Goal: Navigation & Orientation: Find specific page/section

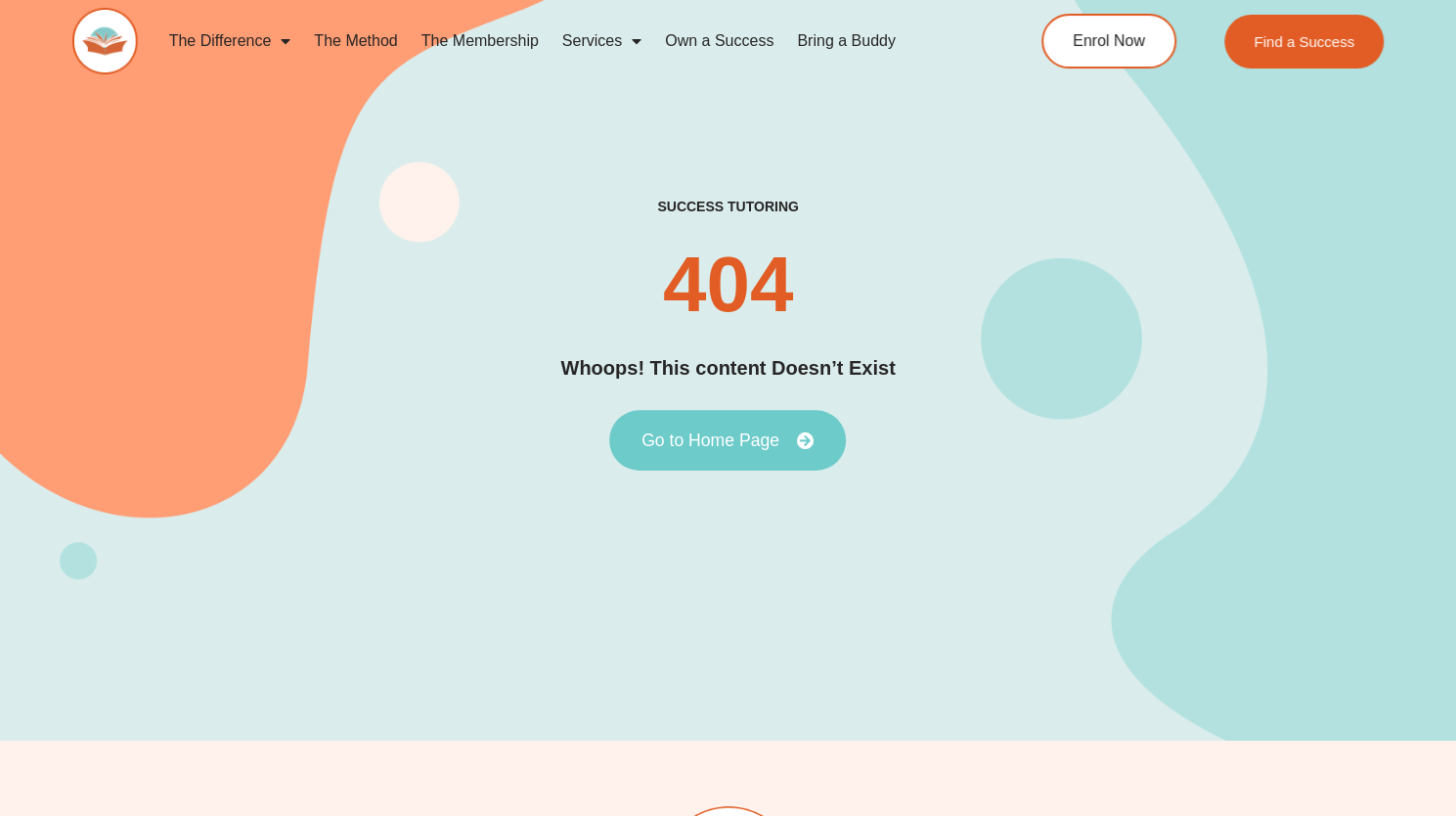
click at [791, 440] on span "Go to Home Page" at bounding box center [727, 440] width 172 height 18
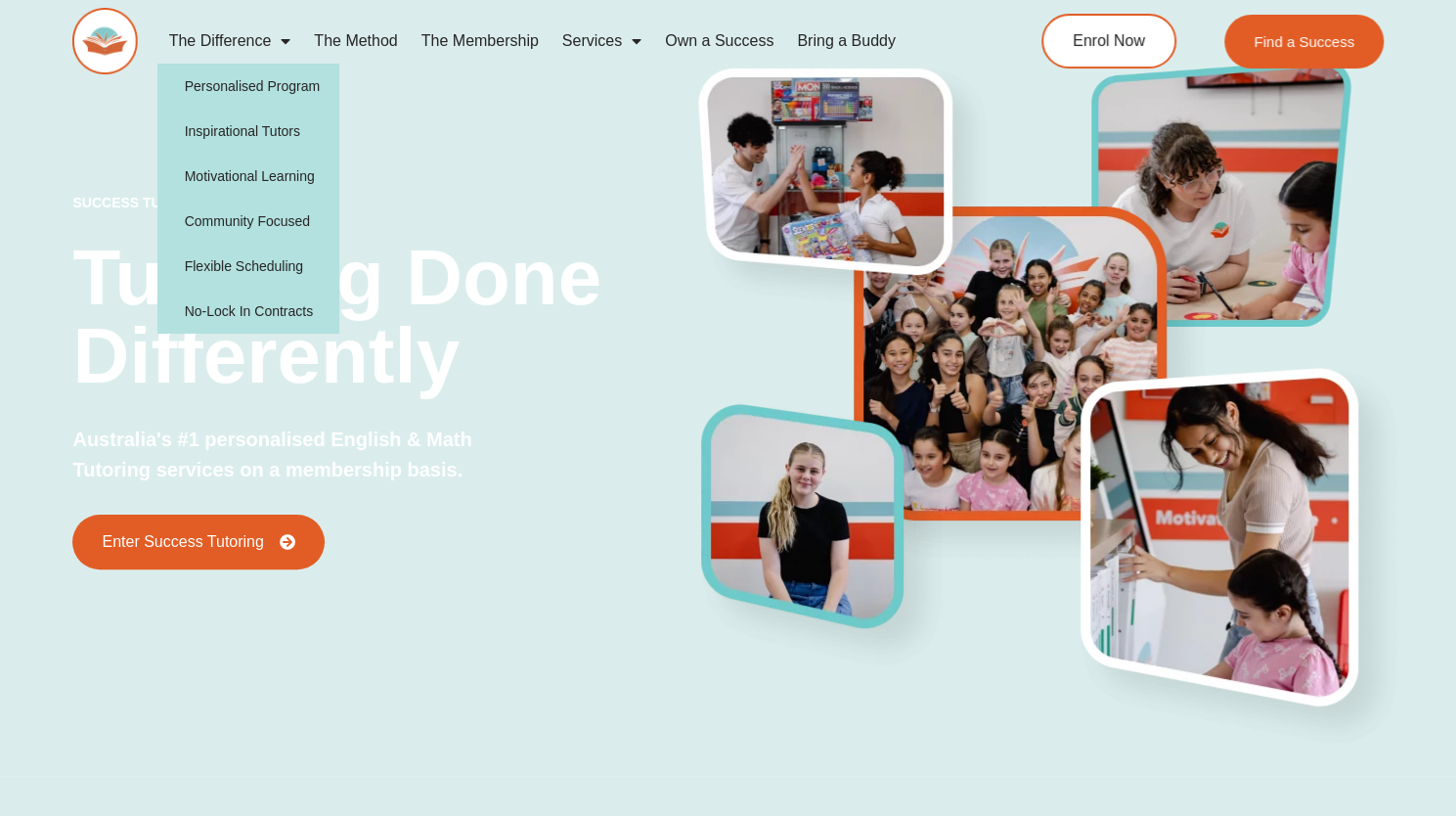
click at [288, 40] on span "Menu" at bounding box center [281, 41] width 20 height 35
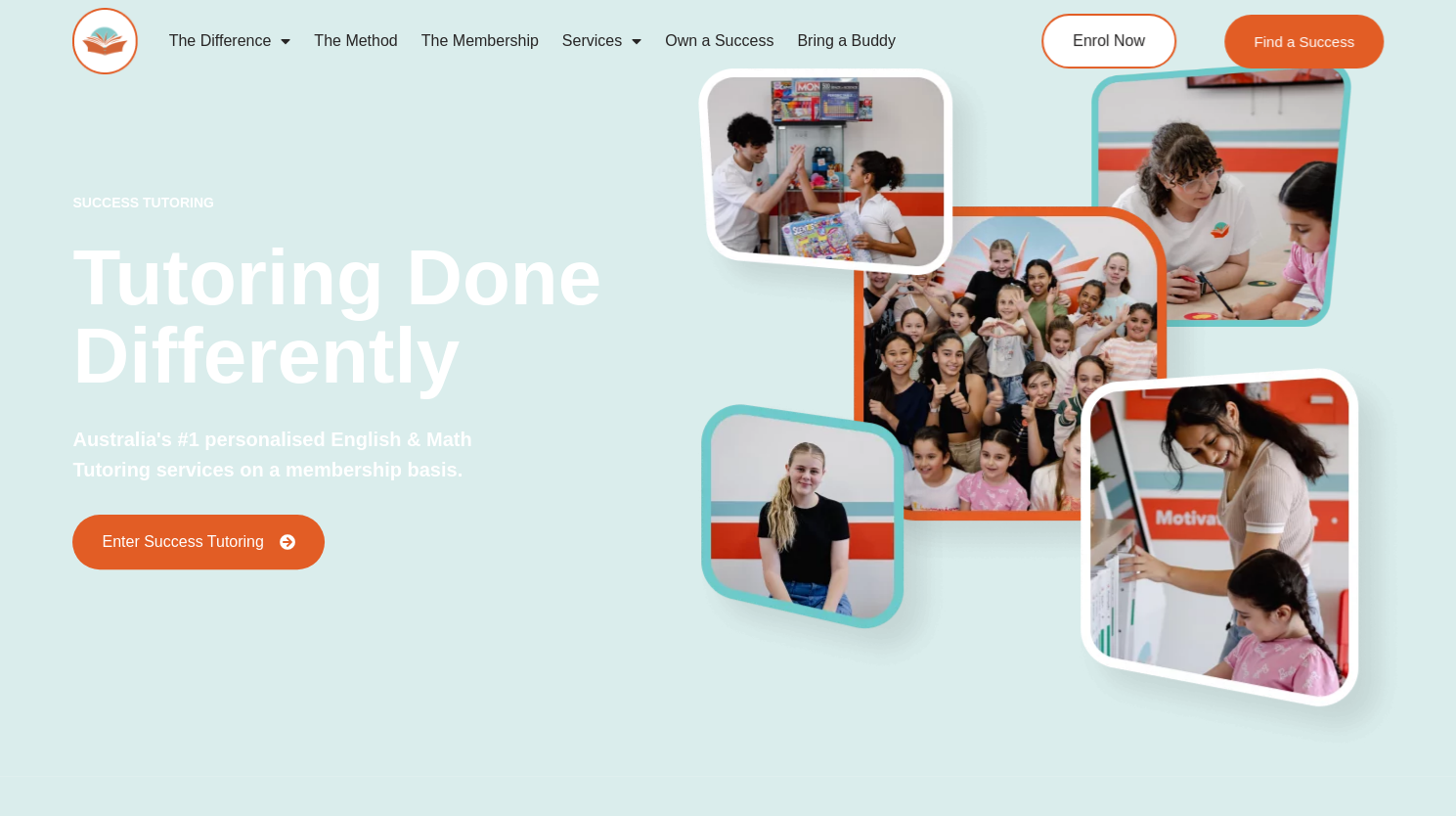
click at [288, 40] on span "Menu" at bounding box center [281, 41] width 20 height 35
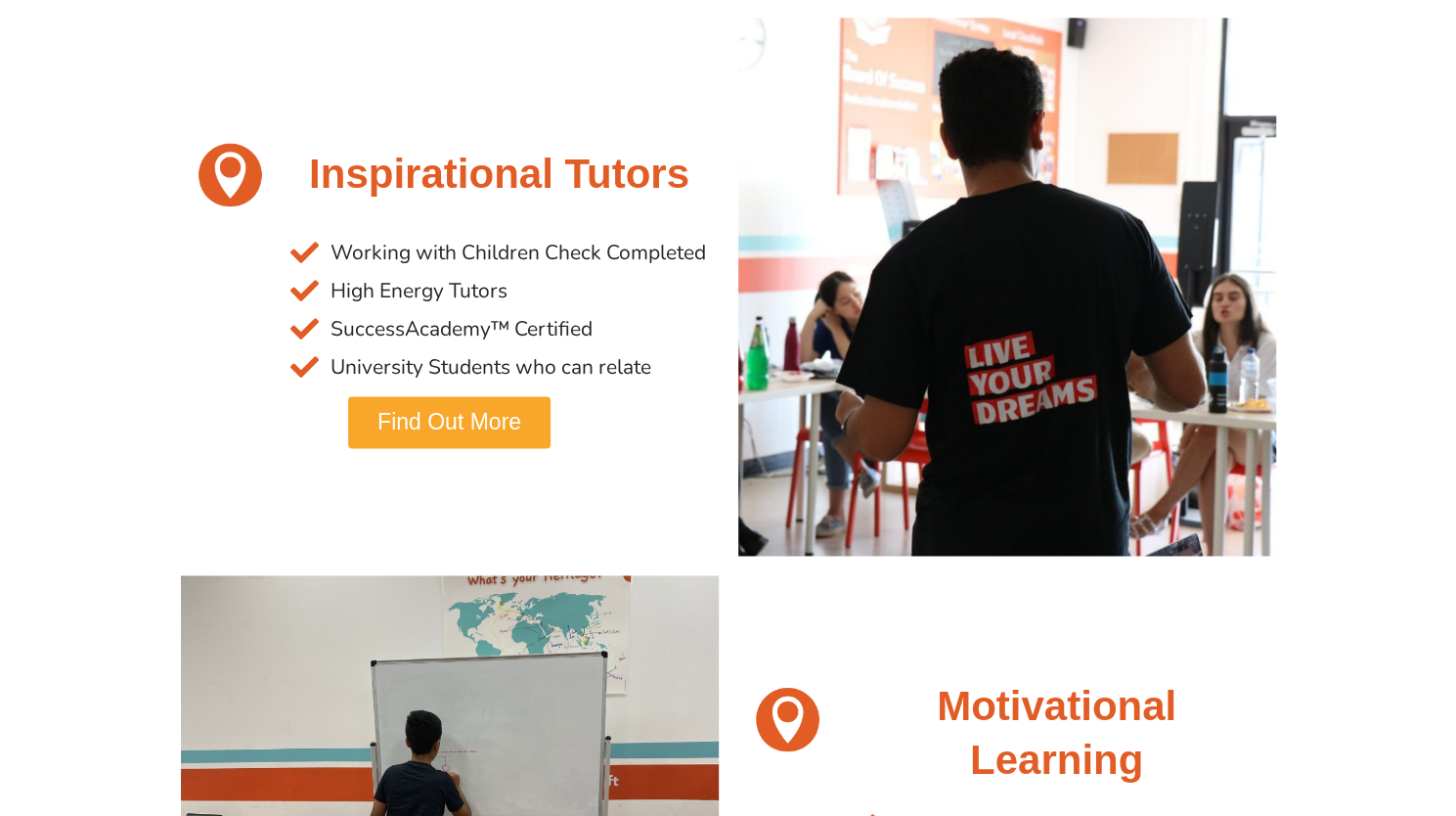
scroll to position [1545, 0]
